Goal: Information Seeking & Learning: Find specific fact

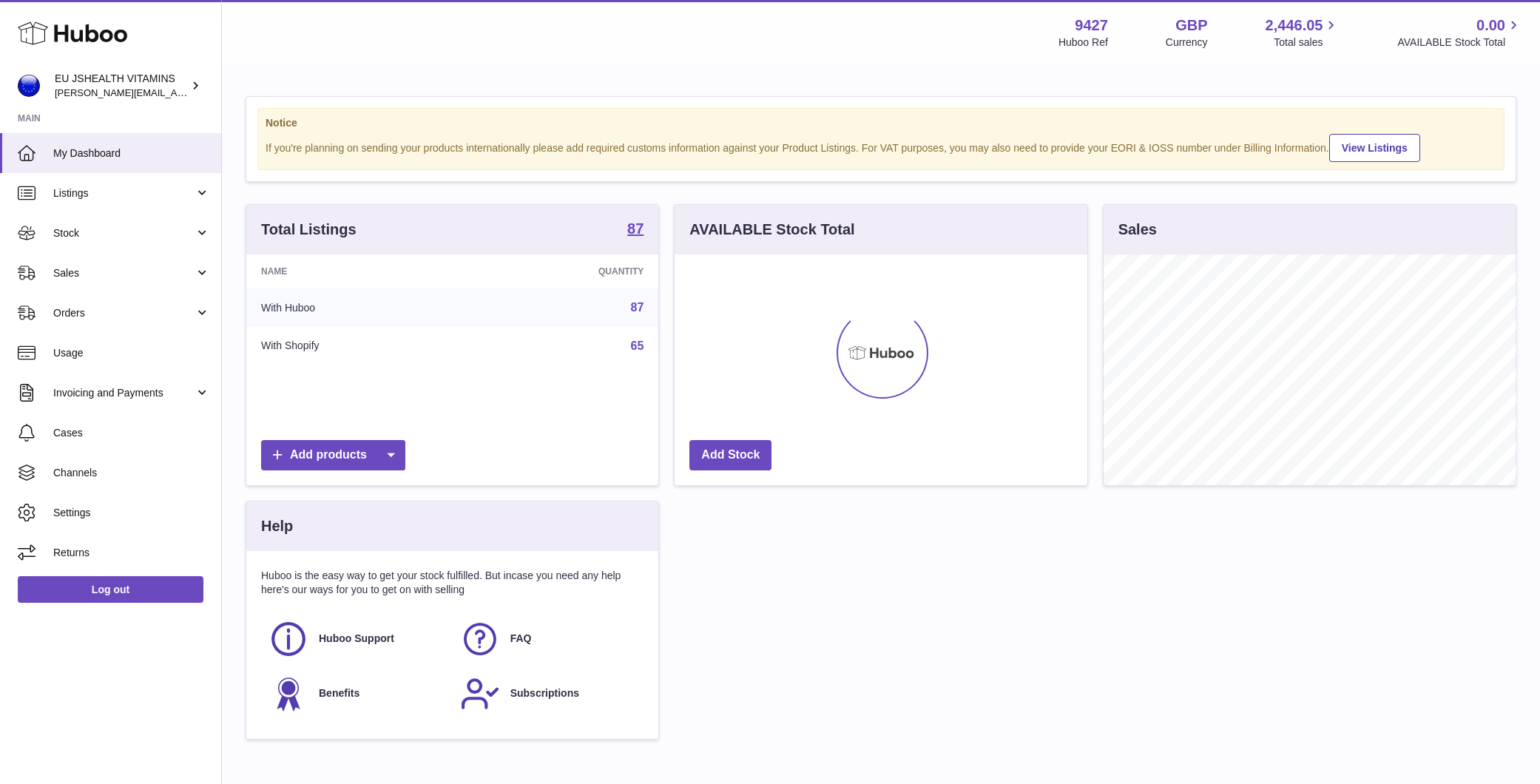
scroll to position [231, 413]
click at [99, 600] on link "Log out" at bounding box center [111, 589] width 186 height 26
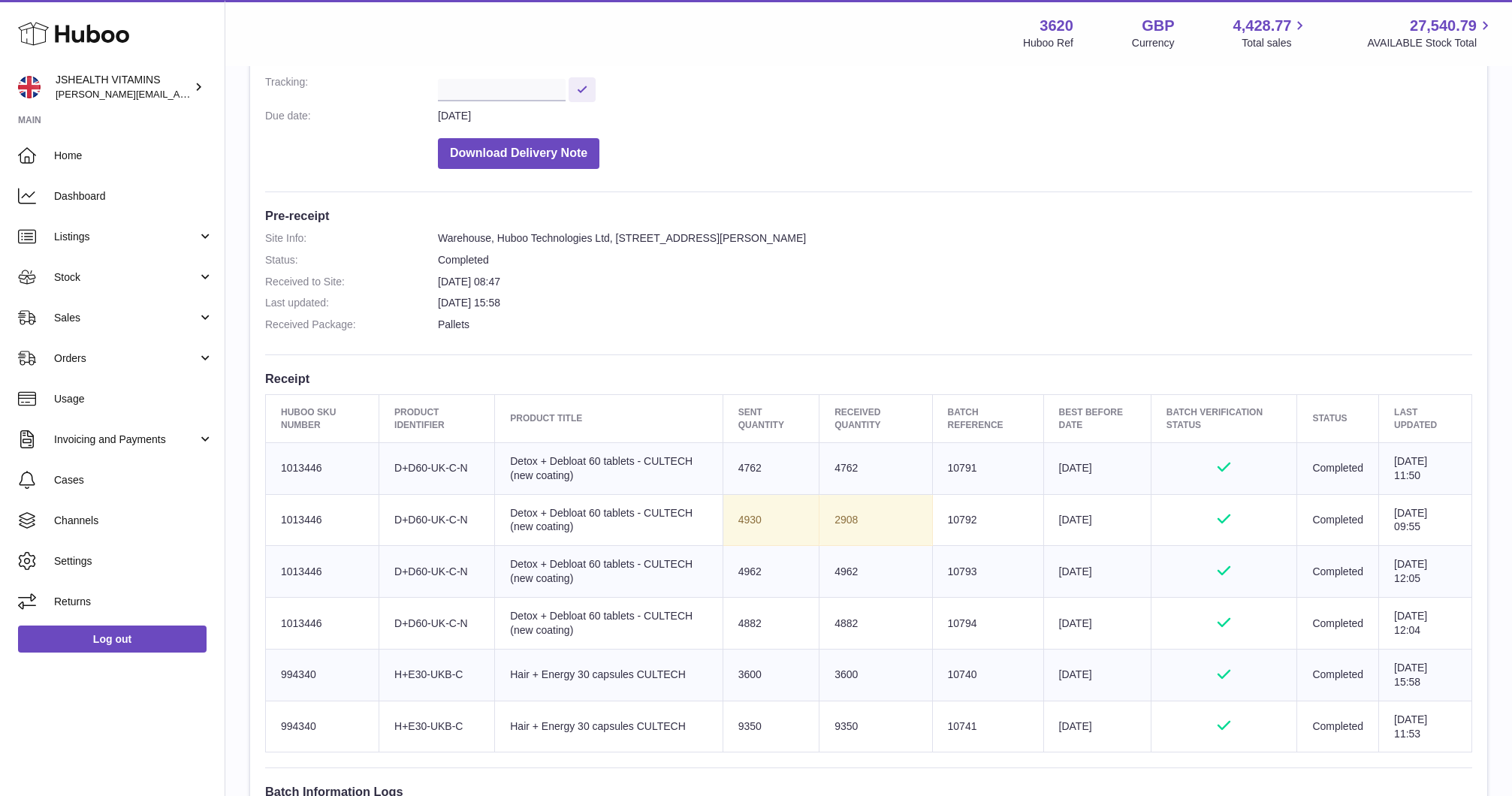
scroll to position [300, 0]
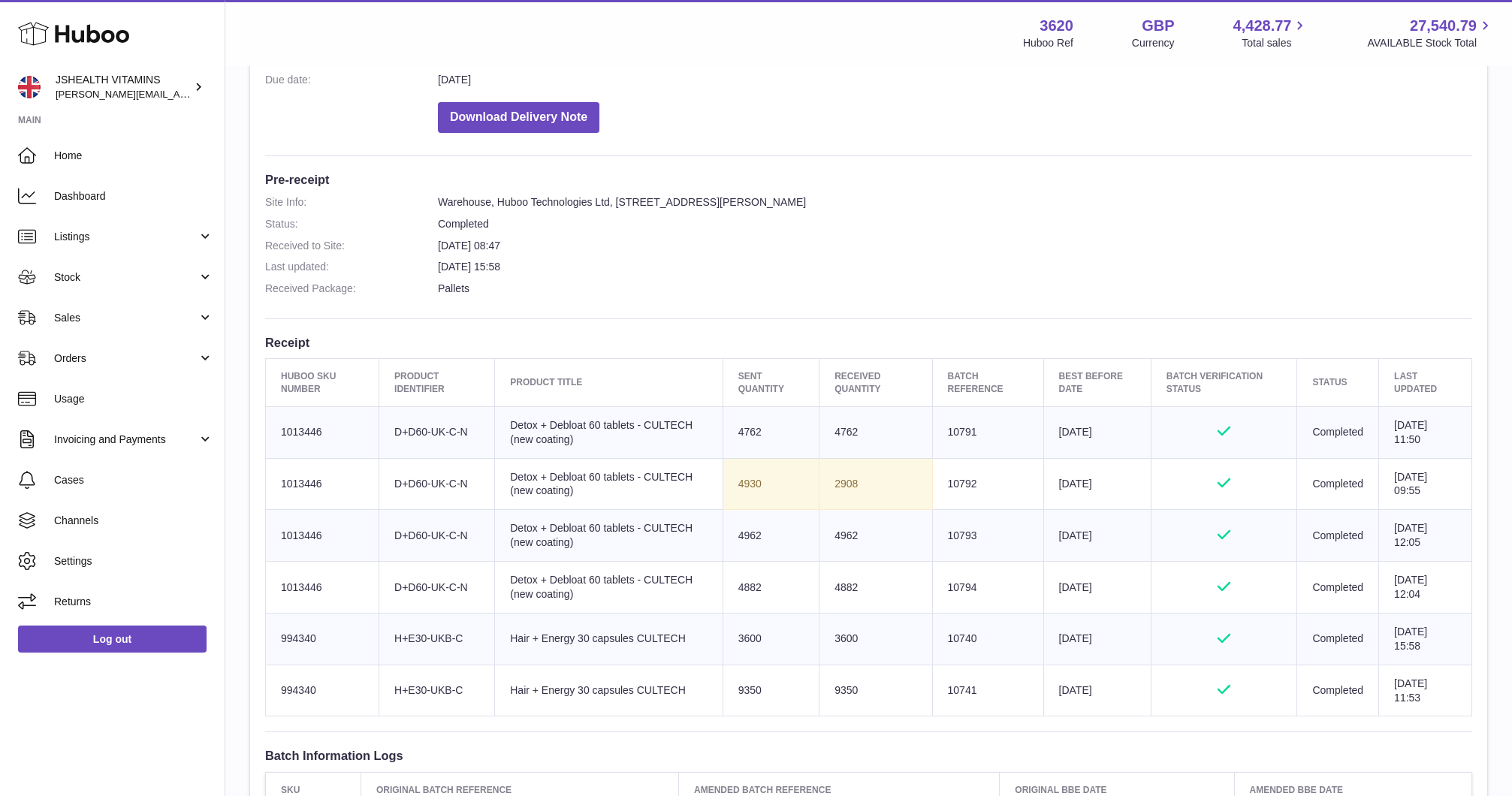
click at [948, 434] on td "Batch Reference 10791" at bounding box center [987, 432] width 111 height 52
copy td "10791"
click at [840, 437] on td "4762" at bounding box center [876, 432] width 112 height 52
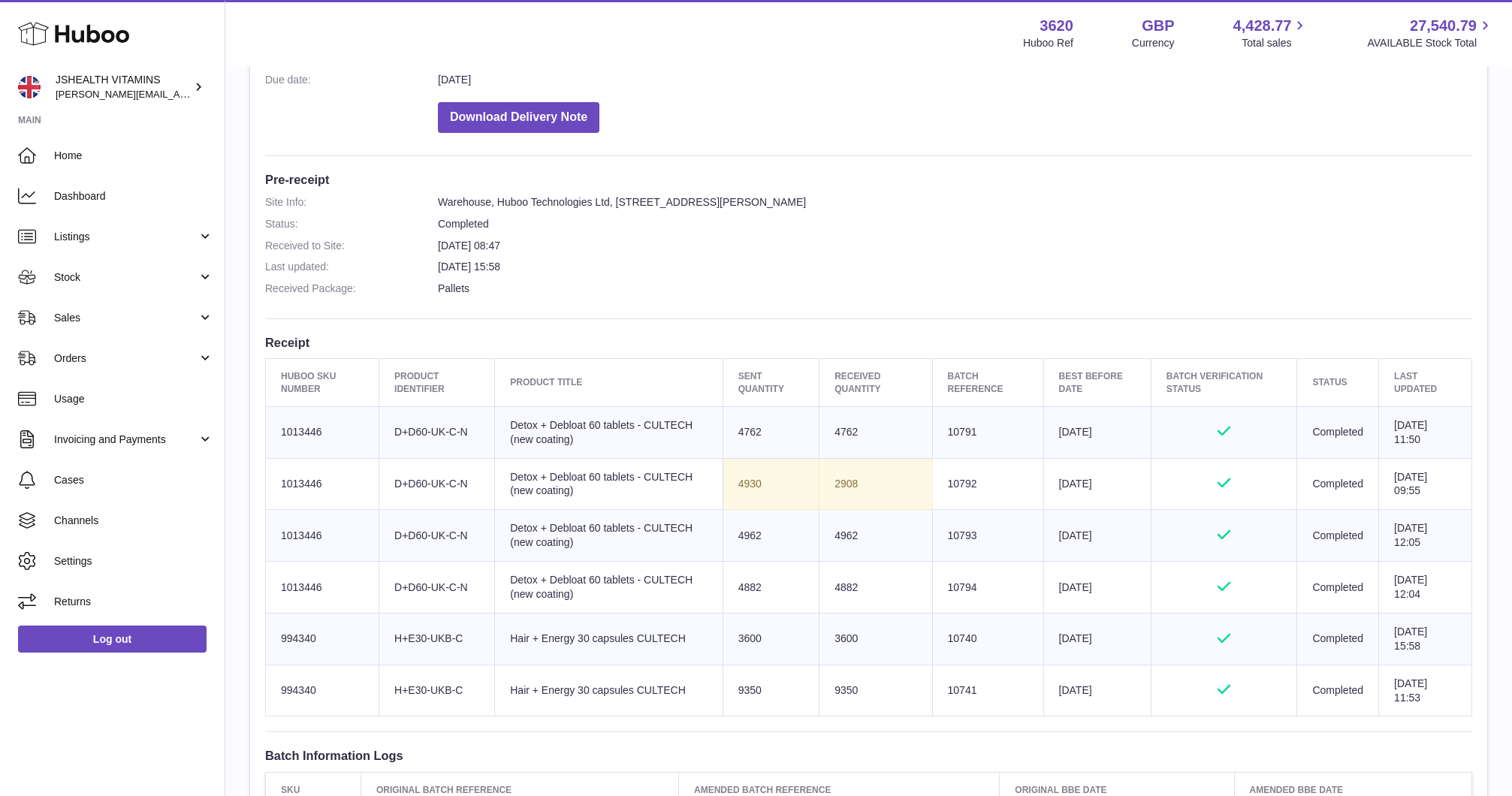
copy td "4762"
click at [951, 483] on td "Batch Reference 10792" at bounding box center [987, 484] width 111 height 52
copy td "10792"
click at [827, 487] on td "2908" at bounding box center [876, 484] width 112 height 52
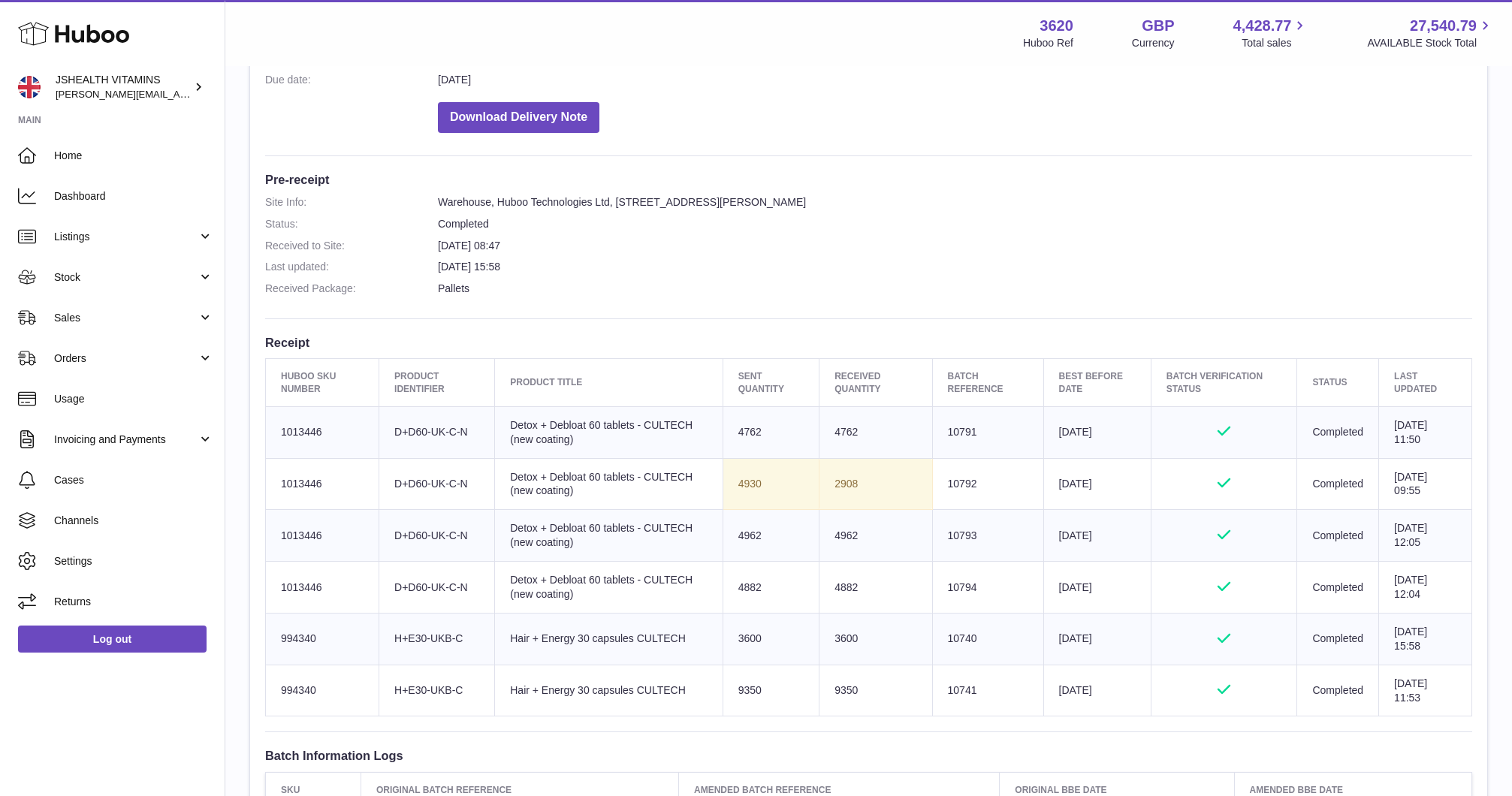
click at [827, 487] on td "2908" at bounding box center [876, 484] width 112 height 52
copy td "2908"
click at [932, 533] on td "Batch Reference 10793" at bounding box center [987, 535] width 111 height 52
copy td "10793"
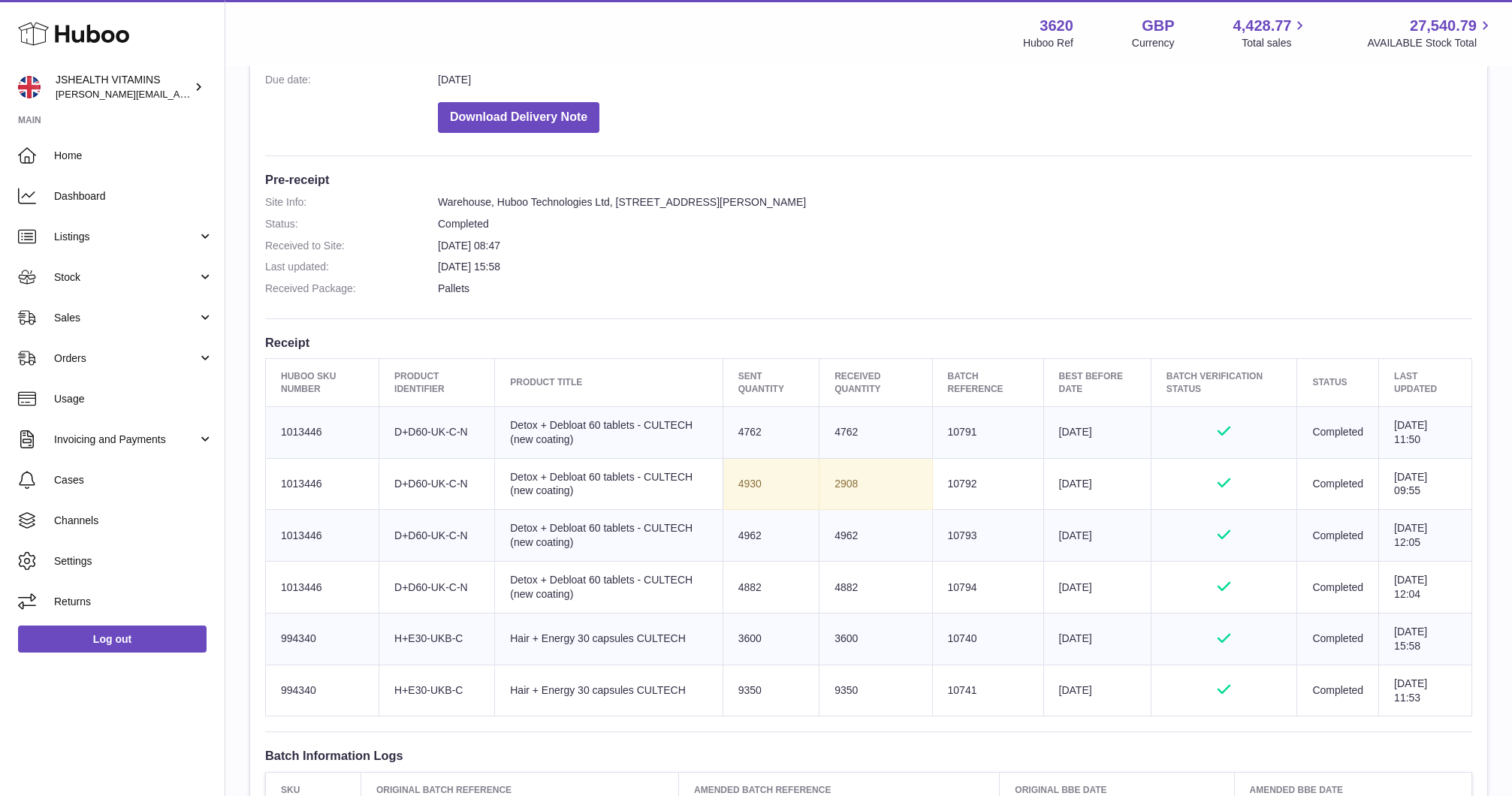
click at [861, 530] on td "4962" at bounding box center [876, 535] width 112 height 52
click at [828, 530] on td "4962" at bounding box center [876, 535] width 112 height 52
copy td "4962"
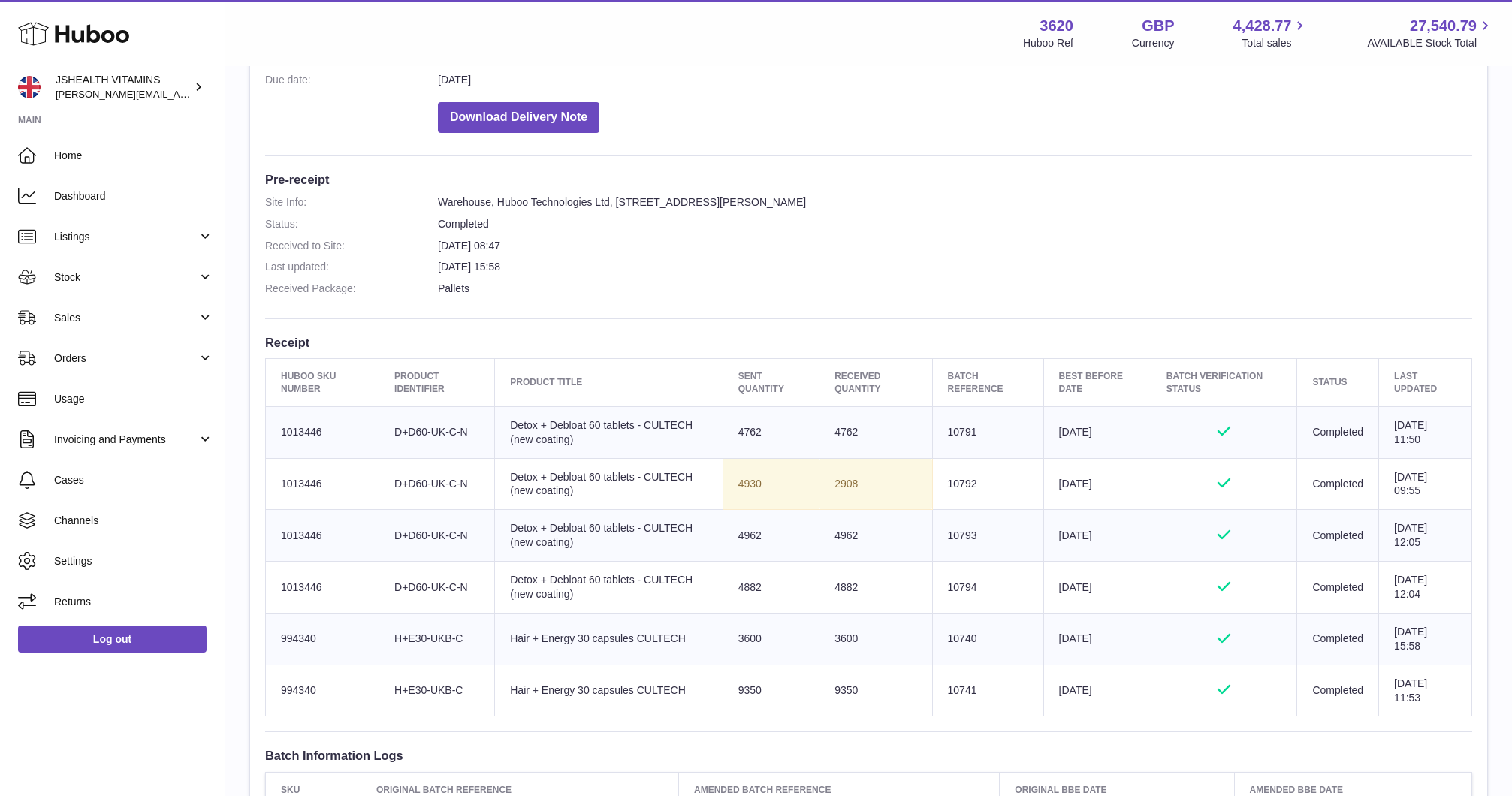
click at [940, 585] on td "Batch Reference 10794" at bounding box center [987, 587] width 111 height 52
copy td "10794"
click at [820, 613] on td "3600" at bounding box center [876, 638] width 112 height 52
click at [826, 596] on td "4882" at bounding box center [876, 587] width 112 height 52
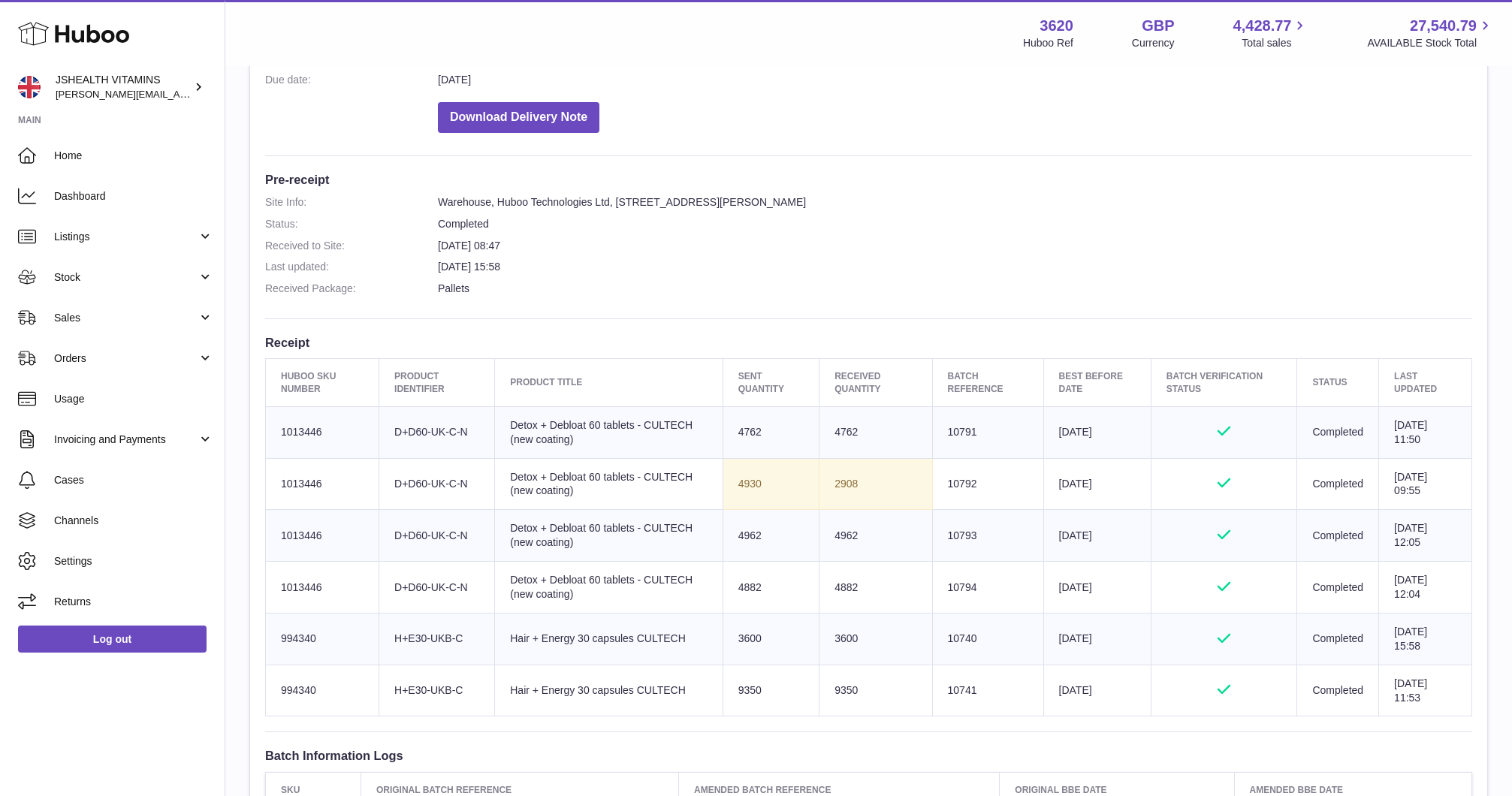
click at [826, 592] on td "4882" at bounding box center [876, 587] width 112 height 52
click at [835, 582] on td "4882" at bounding box center [876, 587] width 112 height 52
copy td "4882"
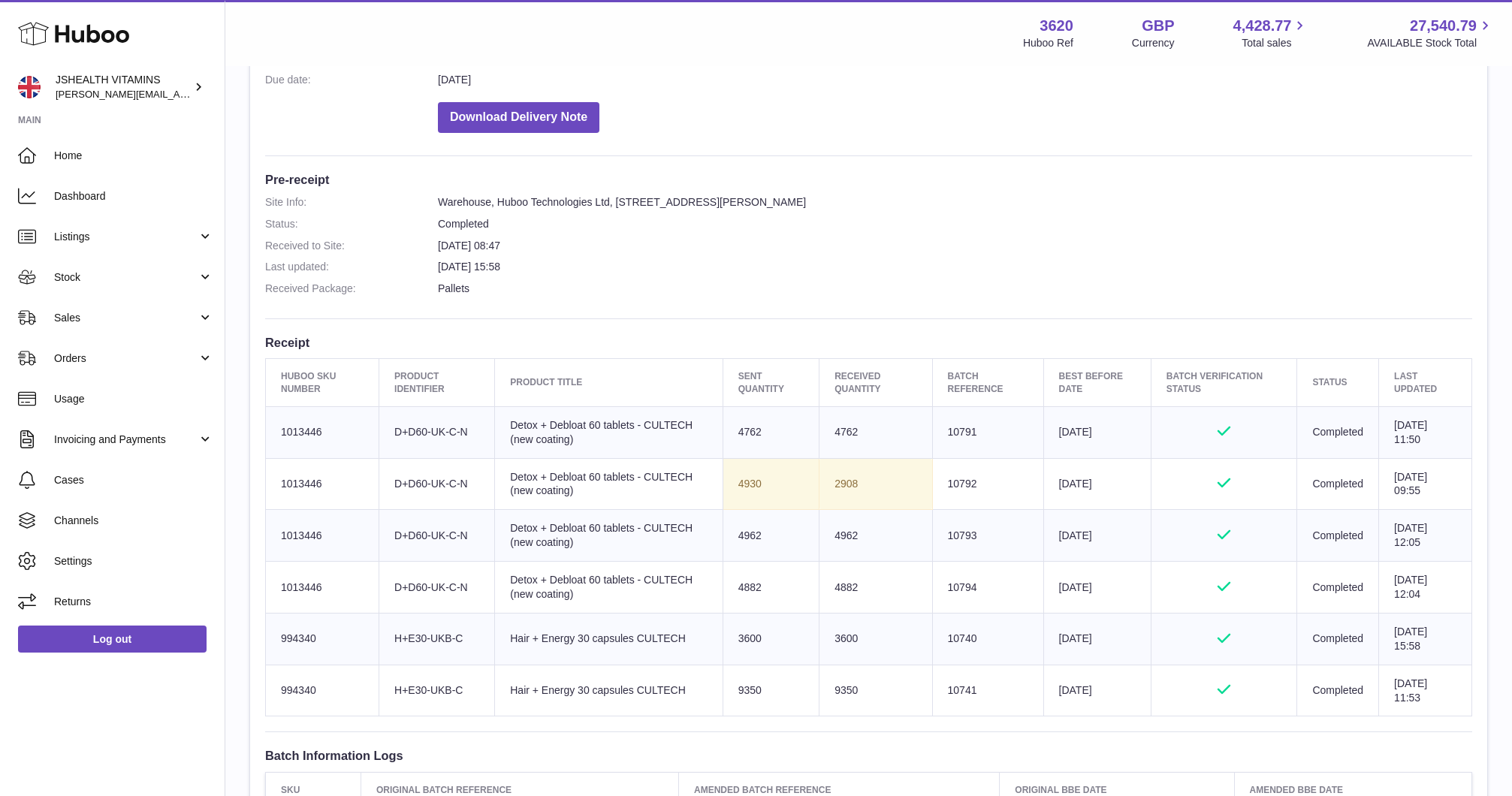
click at [733, 480] on td "Sent Quantity 4930" at bounding box center [771, 484] width 97 height 52
copy td "4930"
click at [826, 487] on td "2908" at bounding box center [876, 484] width 112 height 52
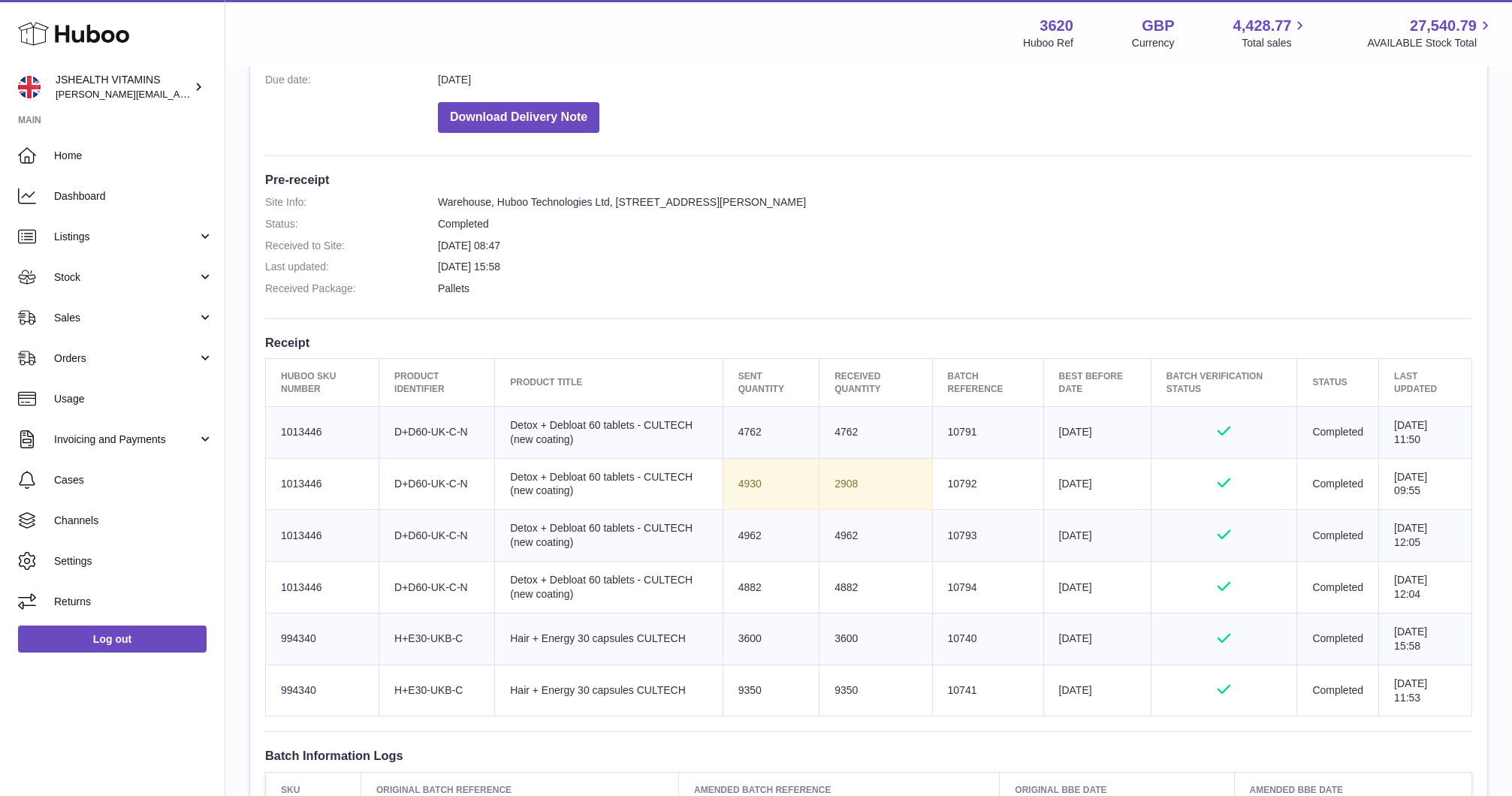
copy td "2908"
click at [947, 636] on td "Batch Reference 10740" at bounding box center [987, 638] width 111 height 52
click at [832, 625] on td "3600" at bounding box center [876, 638] width 112 height 52
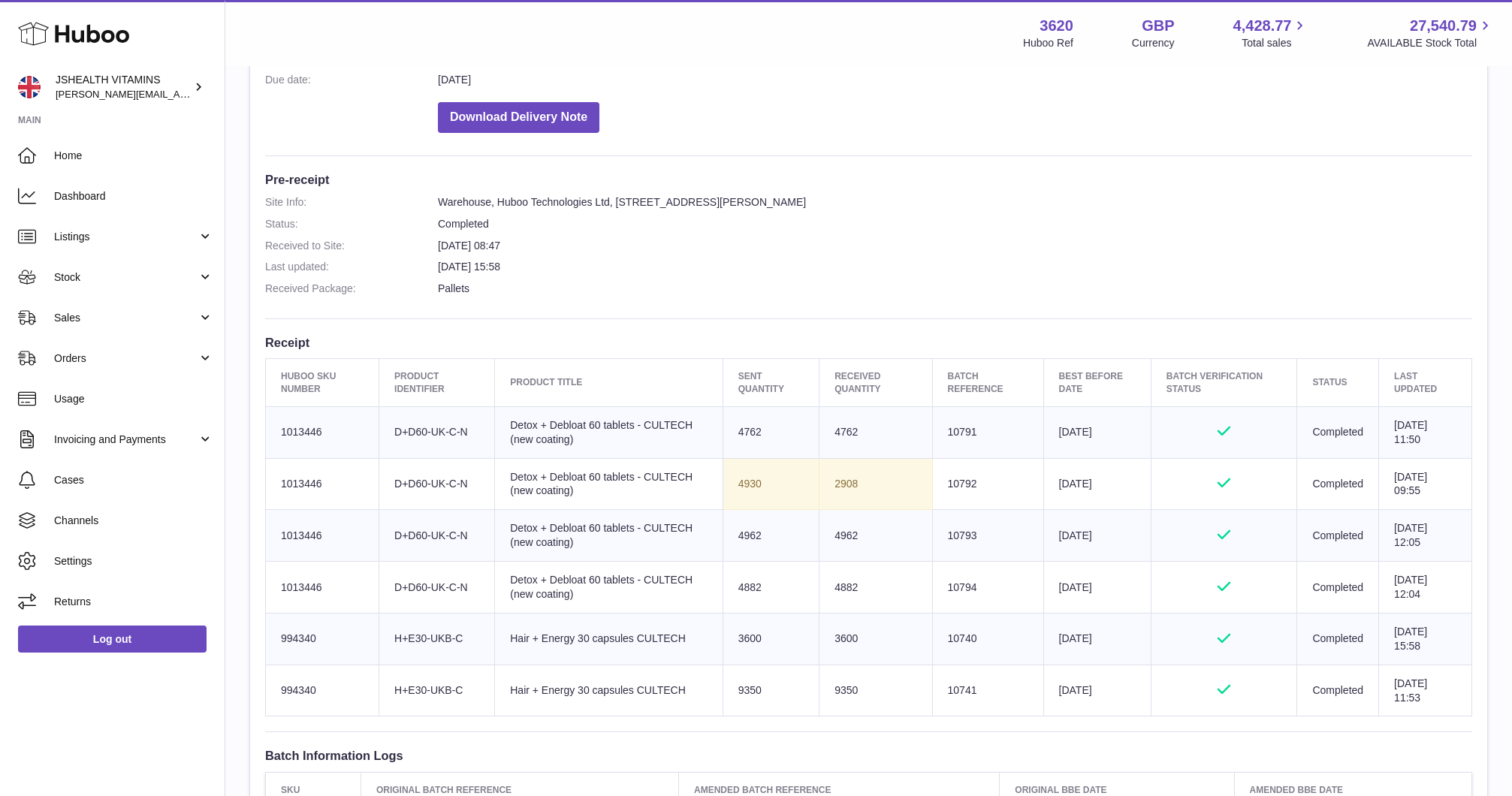
click at [932, 681] on td "Batch Reference 10741" at bounding box center [987, 690] width 111 height 52
click at [826, 683] on td "9350" at bounding box center [876, 690] width 112 height 52
click at [828, 478] on td "2908" at bounding box center [876, 484] width 112 height 52
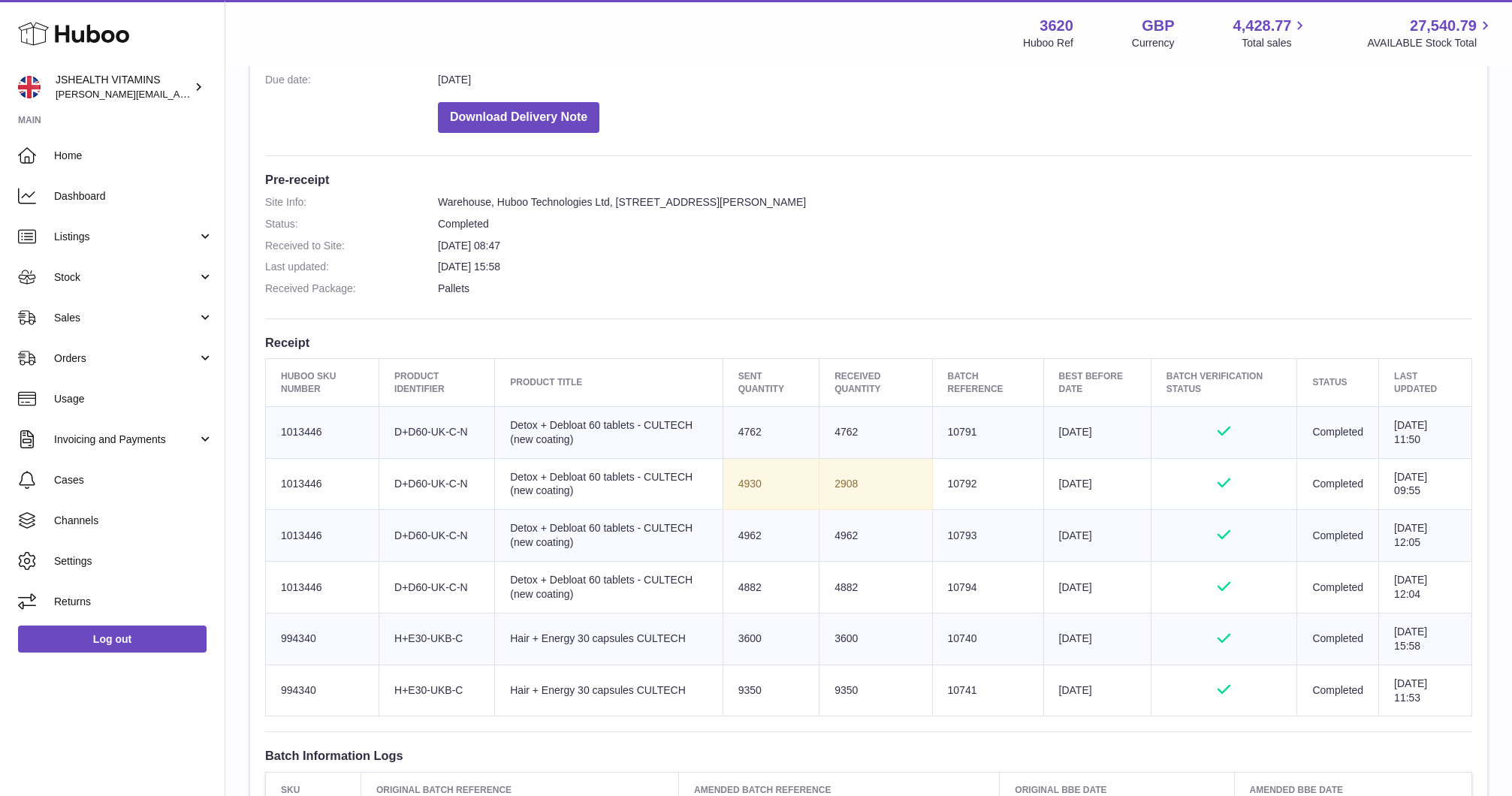
click at [828, 478] on td "2908" at bounding box center [876, 484] width 112 height 52
click at [946, 468] on td "Batch Reference 10792" at bounding box center [987, 484] width 111 height 52
